Goal: Task Accomplishment & Management: Manage account settings

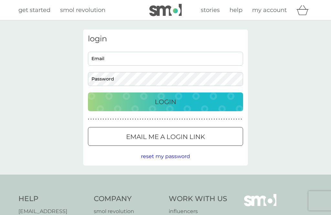
click at [115, 59] on input "Email" at bounding box center [165, 59] width 155 height 14
type input "[EMAIL_ADDRESS][DOMAIN_NAME]"
click at [166, 102] on button "Login" at bounding box center [165, 102] width 155 height 19
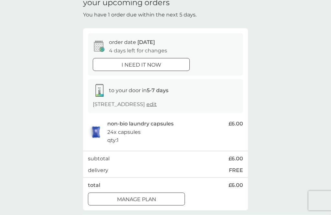
scroll to position [39, 0]
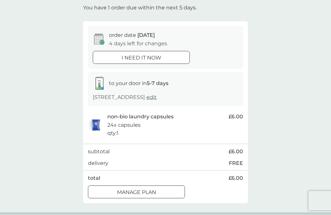
click at [146, 189] on div at bounding box center [136, 192] width 23 height 7
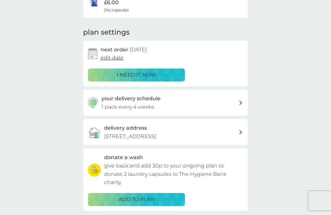
scroll to position [91, 0]
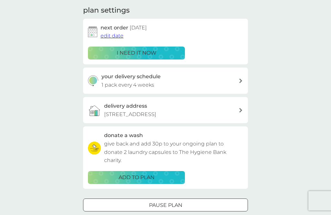
click at [240, 79] on icon at bounding box center [241, 81] width 3 height 5
select select "28"
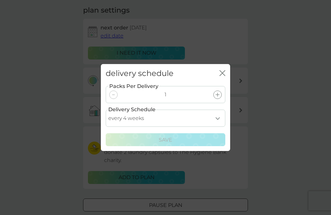
click at [218, 127] on select "every 1 week every 2 weeks every 3 weeks every 4 weeks every 5 weeks every 6 we…" at bounding box center [166, 118] width 120 height 17
click at [218, 83] on div "delivery schedule close" at bounding box center [165, 73] width 129 height 19
click at [220, 77] on button "close" at bounding box center [223, 73] width 6 height 7
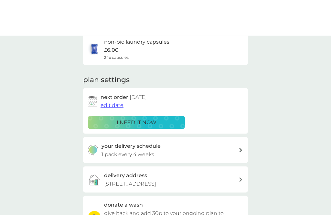
scroll to position [0, 0]
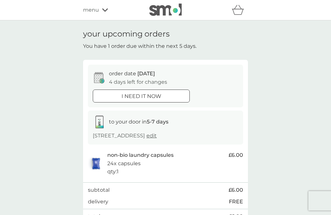
click at [107, 10] on icon at bounding box center [105, 10] width 6 height 4
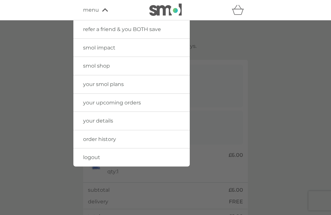
click at [108, 66] on span "smol shop" at bounding box center [96, 66] width 27 height 6
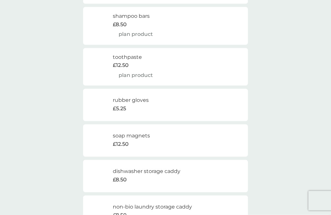
scroll to position [680, 0]
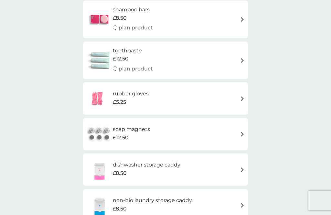
click at [240, 96] on img at bounding box center [242, 98] width 5 height 5
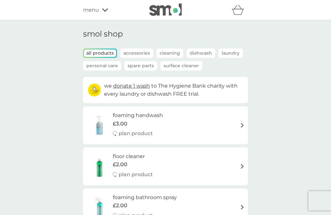
scroll to position [701, 0]
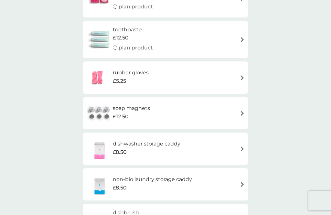
click at [241, 111] on img at bounding box center [242, 113] width 5 height 5
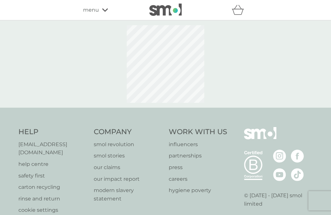
click at [239, 106] on div at bounding box center [165, 63] width 331 height 87
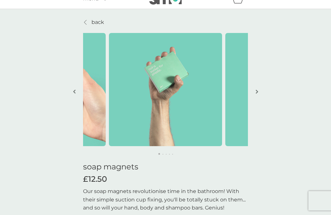
scroll to position [11, 0]
click at [256, 94] on img "button" at bounding box center [257, 92] width 3 height 5
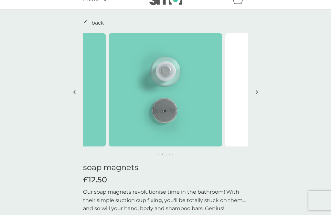
scroll to position [11, 0]
click at [256, 97] on button "button" at bounding box center [257, 92] width 5 height 32
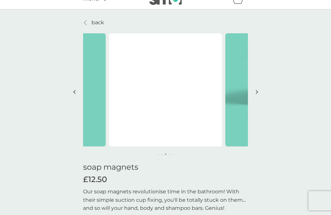
click at [257, 96] on button "button" at bounding box center [257, 92] width 5 height 32
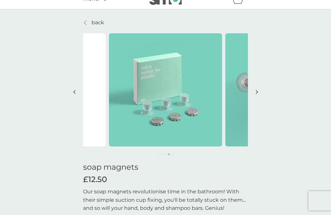
click at [256, 93] on img "button" at bounding box center [257, 92] width 3 height 5
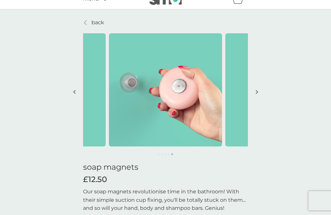
click at [255, 95] on button "button" at bounding box center [257, 92] width 5 height 32
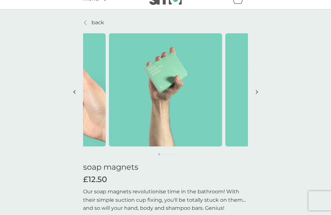
click at [256, 95] on button "button" at bounding box center [257, 92] width 5 height 32
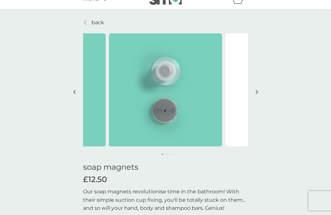
click at [258, 92] on img "button" at bounding box center [257, 92] width 3 height 5
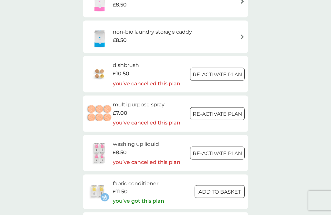
scroll to position [850, 0]
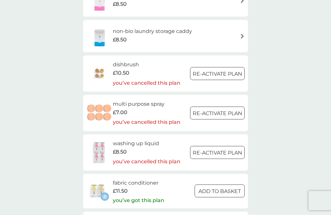
click at [133, 100] on h6 "multi purpose spray" at bounding box center [147, 104] width 68 height 8
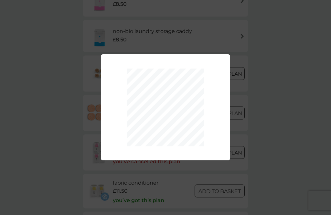
scroll to position [850, 0]
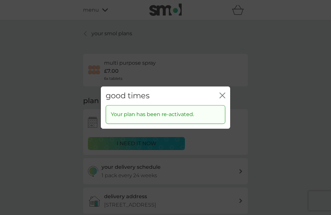
click at [222, 98] on icon "close" at bounding box center [223, 96] width 6 height 6
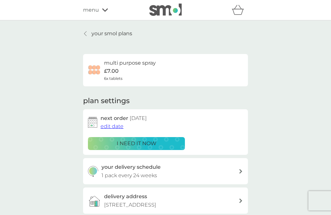
click at [118, 68] on p "£7.00" at bounding box center [111, 71] width 15 height 8
click at [237, 163] on div "your delivery schedule 1 pack every 24 weeks" at bounding box center [171, 171] width 138 height 17
select select "168"
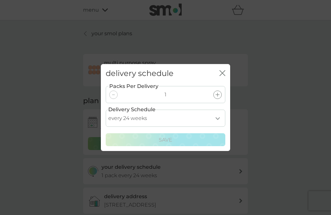
click at [174, 214] on div "delivery schedule close Packs Per Delivery 1 Delivery Schedule every 1 week eve…" at bounding box center [165, 107] width 331 height 215
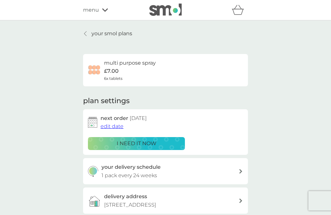
scroll to position [64, 0]
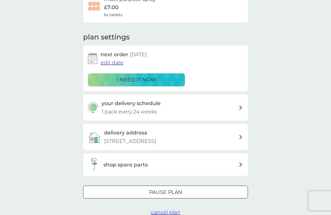
click at [180, 212] on span "cancel plan" at bounding box center [165, 212] width 29 height 6
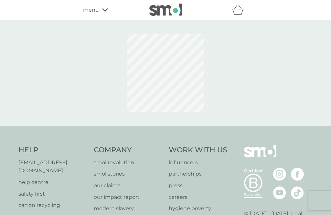
click at [177, 215] on html "refer a friend & you BOTH save smol impact smol shop your smol plans your upcom…" at bounding box center [165, 140] width 331 height 280
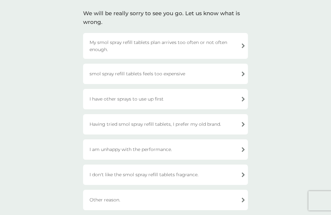
scroll to position [43, 0]
click at [242, 99] on div "I have other sprays to use up first" at bounding box center [165, 99] width 165 height 20
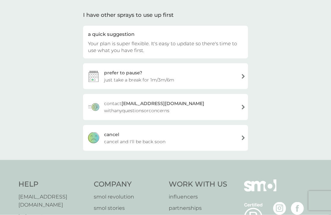
scroll to position [44, 0]
click at [242, 139] on div "cancel cancel and I'll be back soon" at bounding box center [165, 138] width 165 height 26
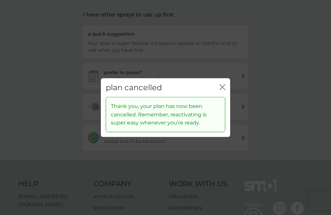
click at [227, 85] on div "plan cancelled close" at bounding box center [165, 87] width 129 height 19
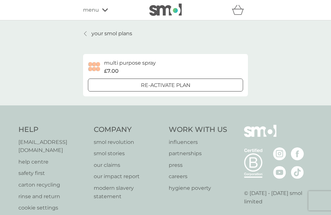
click at [98, 33] on p "your smol plans" at bounding box center [112, 33] width 41 height 8
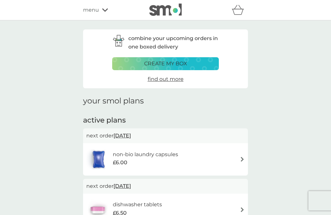
click at [101, 10] on div "menu" at bounding box center [110, 10] width 55 height 8
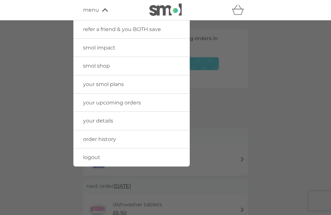
click at [100, 67] on span "smol shop" at bounding box center [96, 66] width 27 height 6
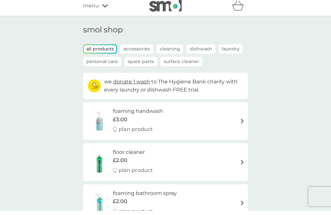
scroll to position [16, 0]
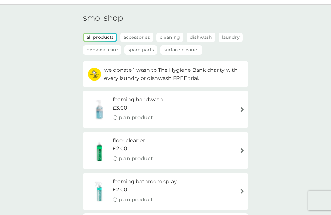
click at [170, 38] on p "Cleaning" at bounding box center [170, 37] width 27 height 9
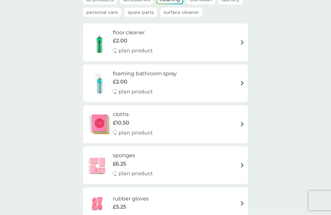
scroll to position [0, 0]
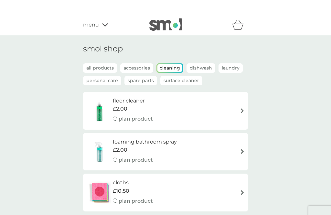
click at [185, 68] on p "Surface Cleaner" at bounding box center [182, 65] width 42 height 9
click at [187, 67] on p "Surface Cleaner" at bounding box center [182, 65] width 40 height 7
